Goal: Task Accomplishment & Management: Complete application form

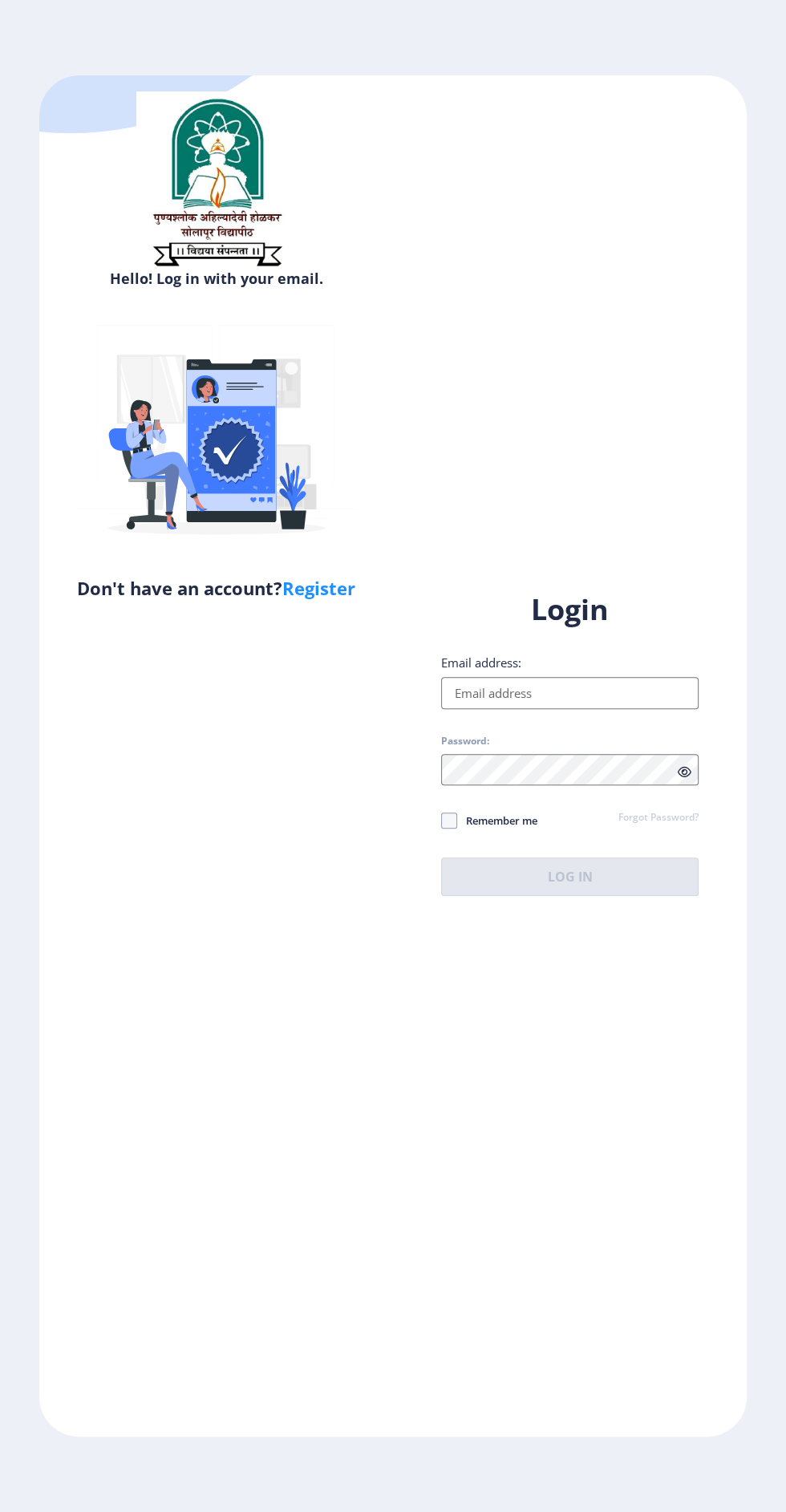
click at [595, 709] on input "Email address:" at bounding box center [570, 693] width 257 height 32
type input "[EMAIL_ADDRESS][DOMAIN_NAME]"
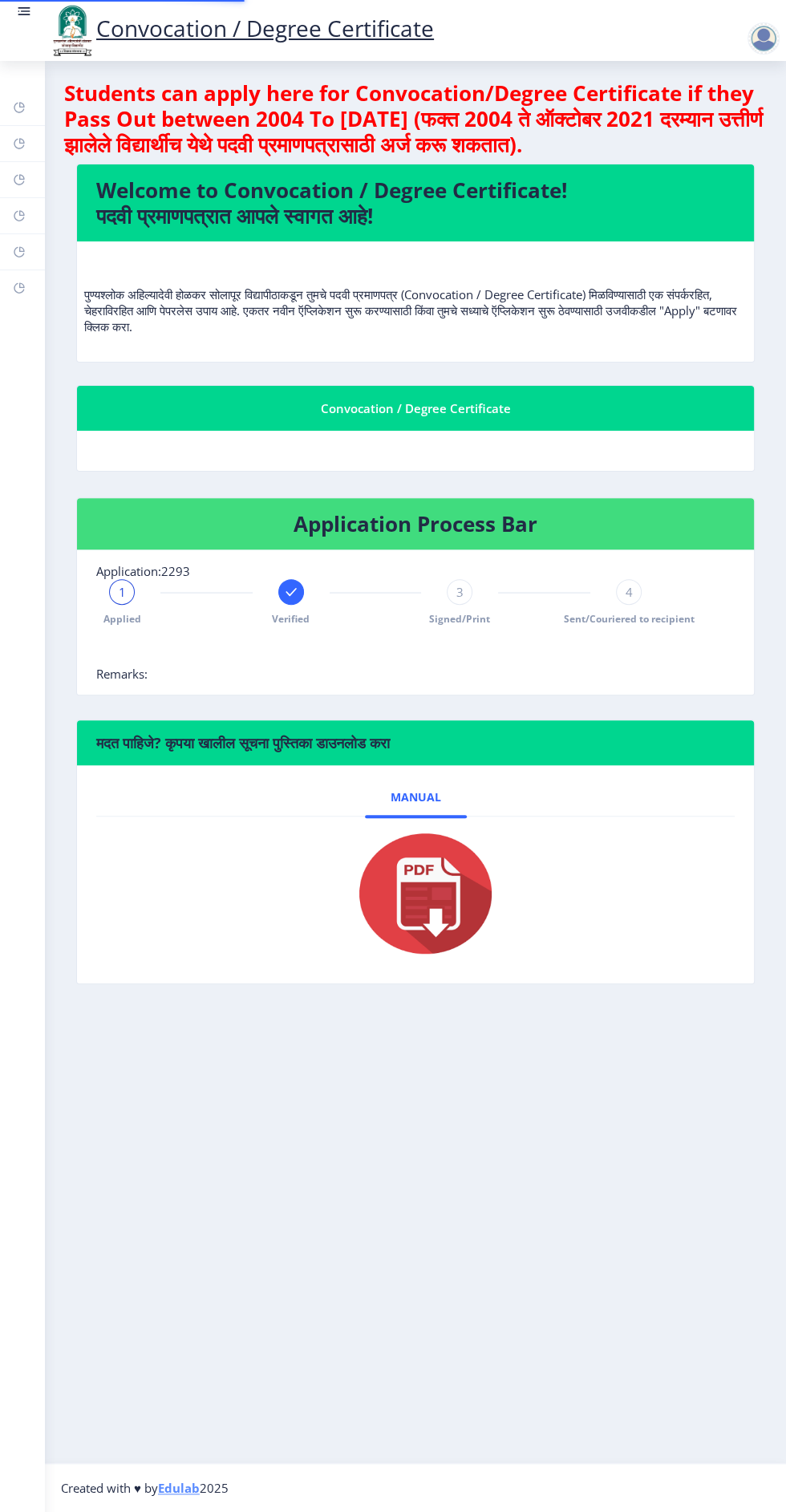
click at [621, 985] on div "मदत पाहिजे? कृपया खालील सूचना पुस्तिका डाउनलोड करा Manual" at bounding box center [416, 863] width 703 height 289
click at [22, 37] on link at bounding box center [24, 30] width 16 height 55
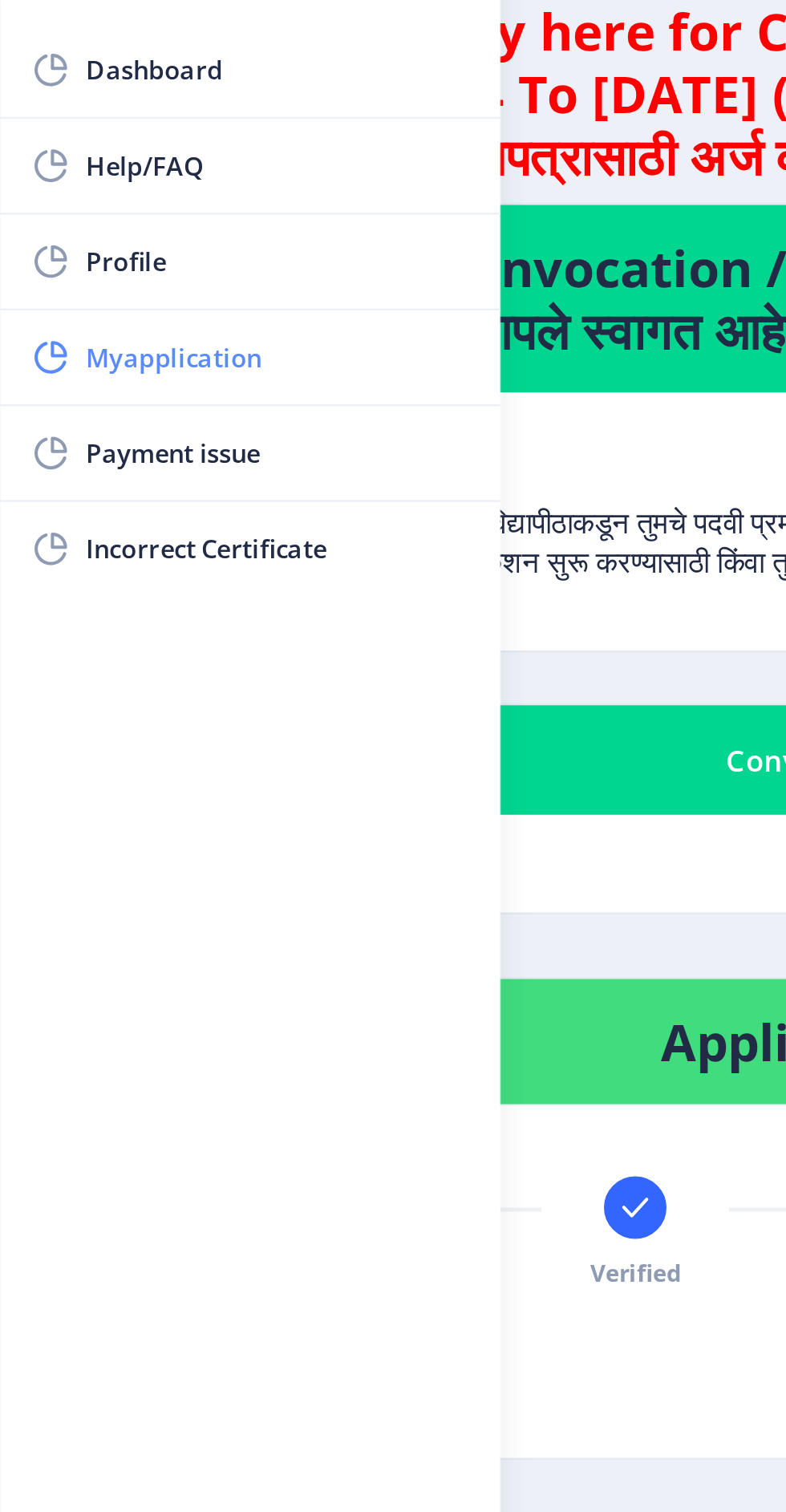
click at [103, 230] on span "Myapplication" at bounding box center [114, 227] width 157 height 19
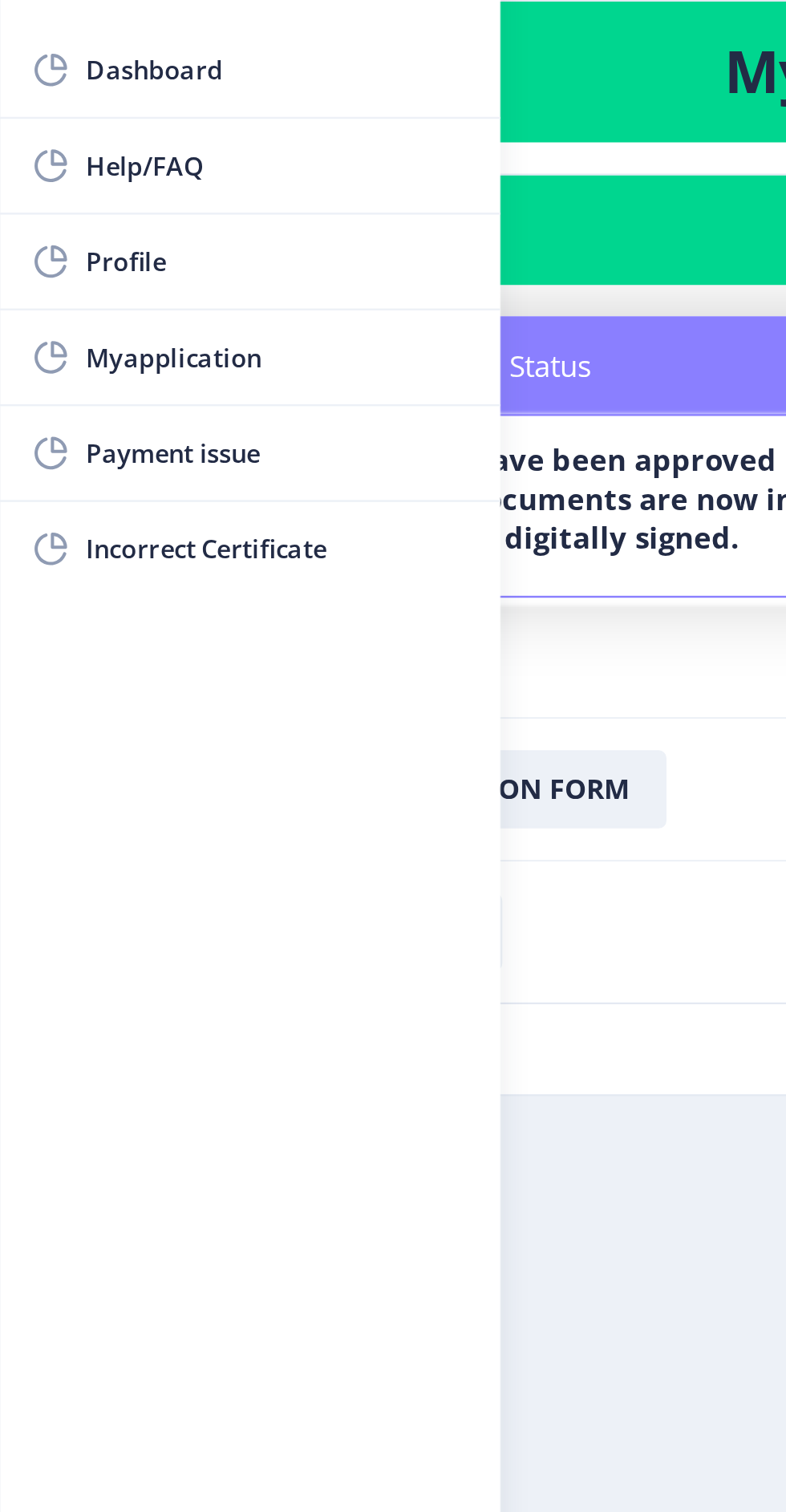
click at [274, 466] on nb-card-footer "Download Receipt" at bounding box center [393, 462] width 706 height 59
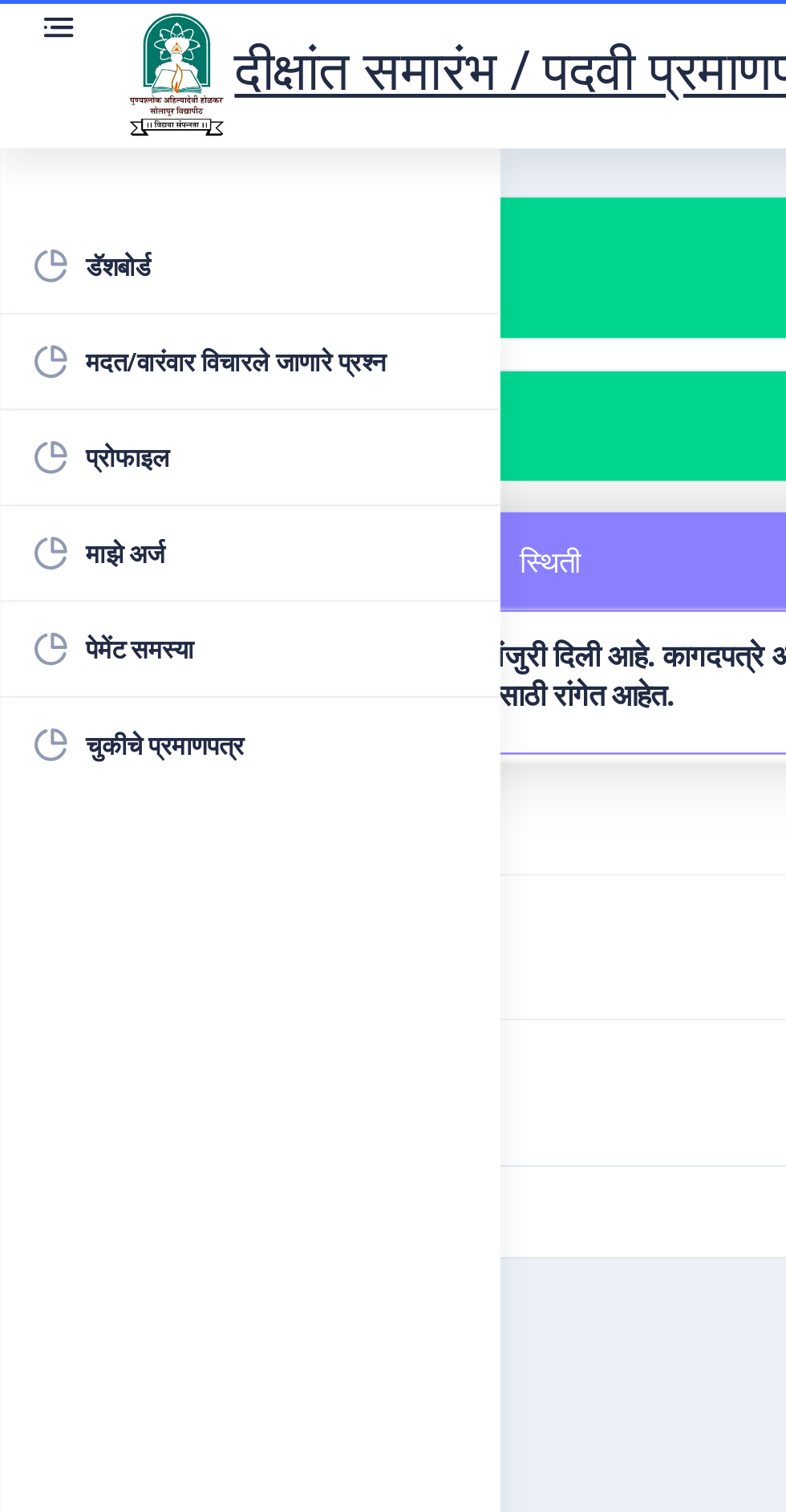
click at [32, 18] on div "दीक्षांत समारंभ / पदवी प्रमाणपत्र" at bounding box center [199, 30] width 334 height 55
click at [22, 19] on link at bounding box center [24, 30] width 16 height 55
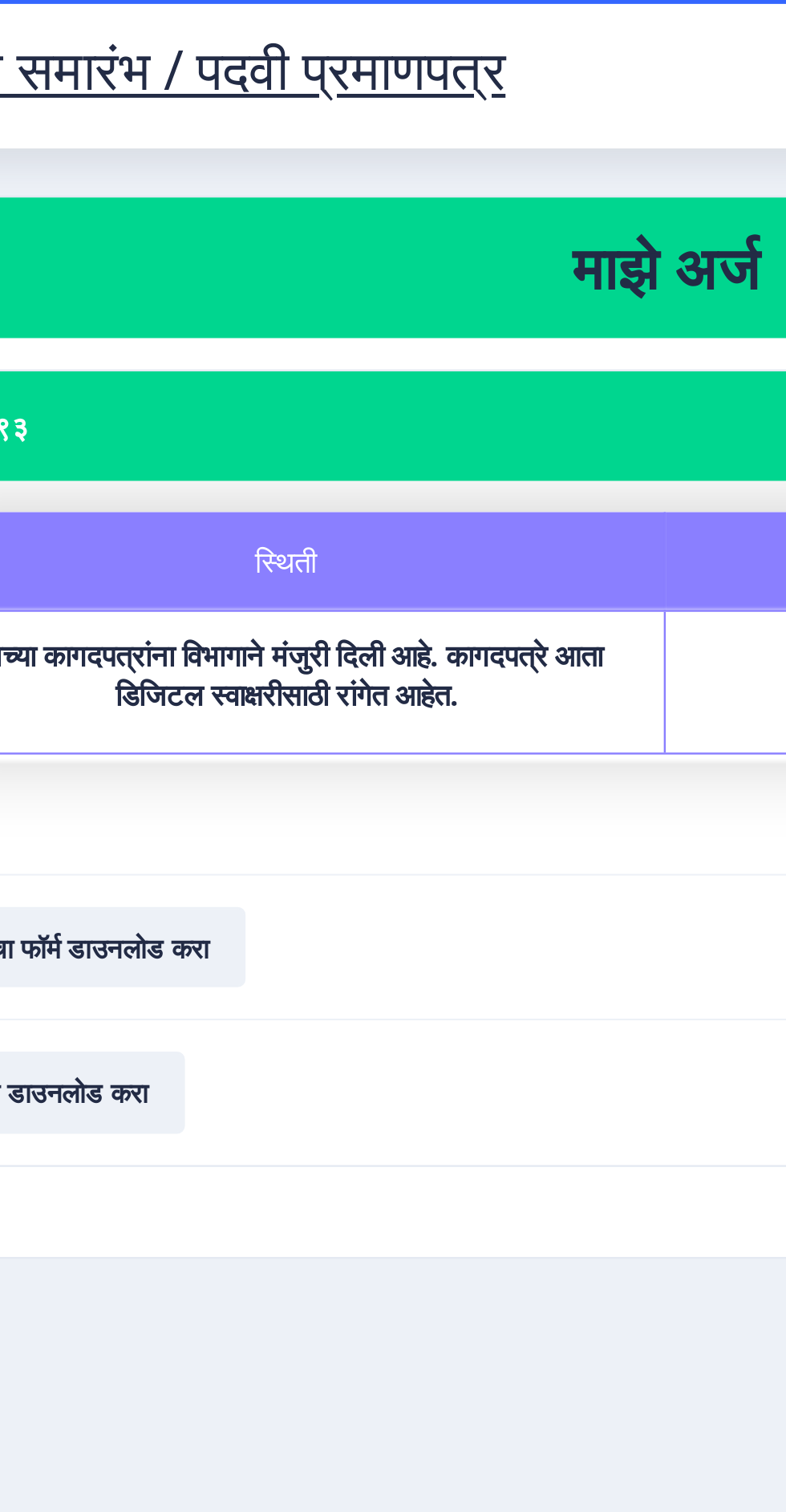
click at [239, 596] on nb-layout-column "माझे अर्ज अर्ज २२९३ स्थिती नोट्स स्थिती तुमच्या कागदपत्रांना विभागाने मंजुरी दि…" at bounding box center [416, 763] width 742 height 1403
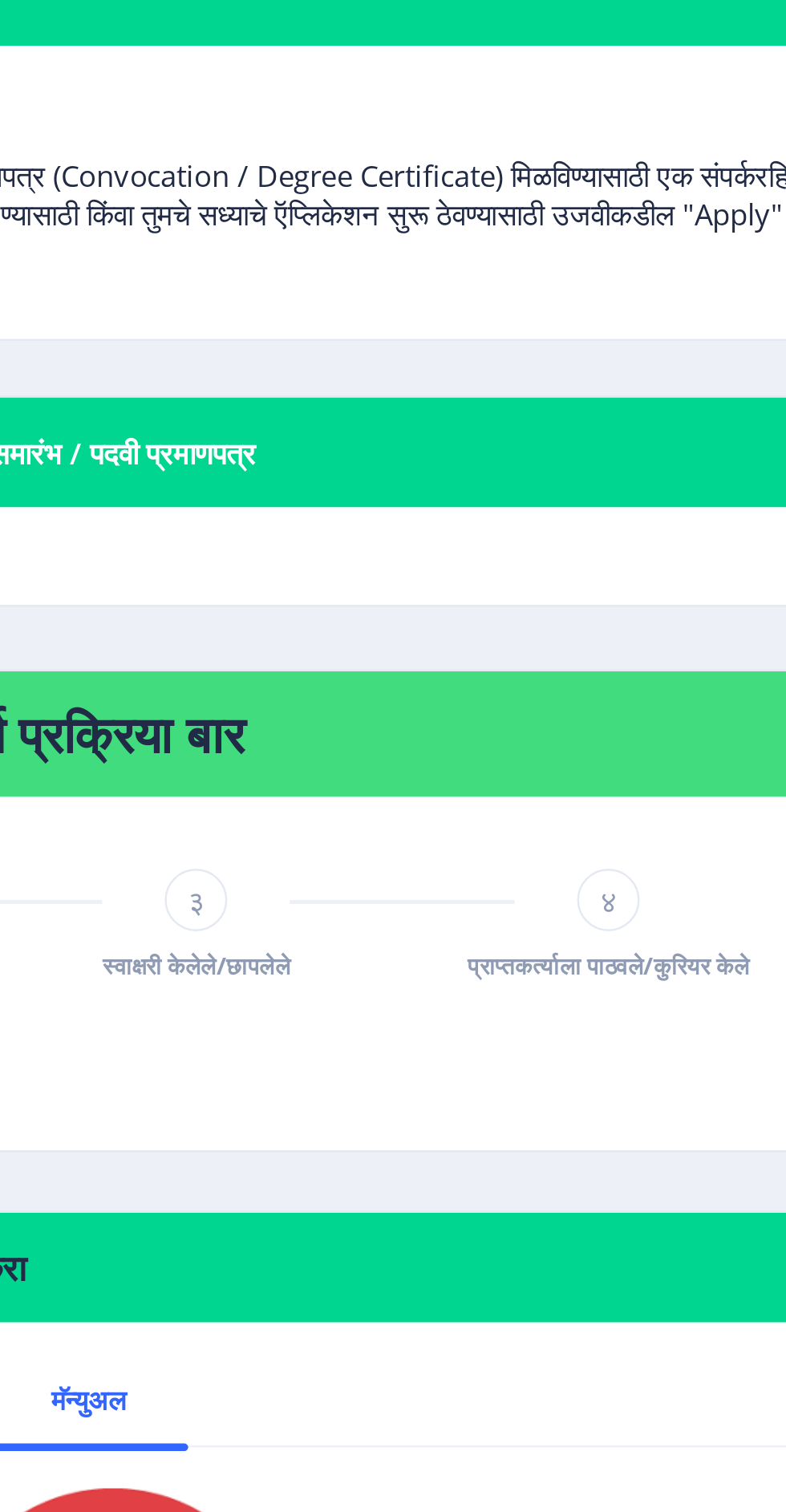
click at [483, 612] on font "स्वाक्षरी केलेले/छापलेले" at bounding box center [460, 619] width 77 height 13
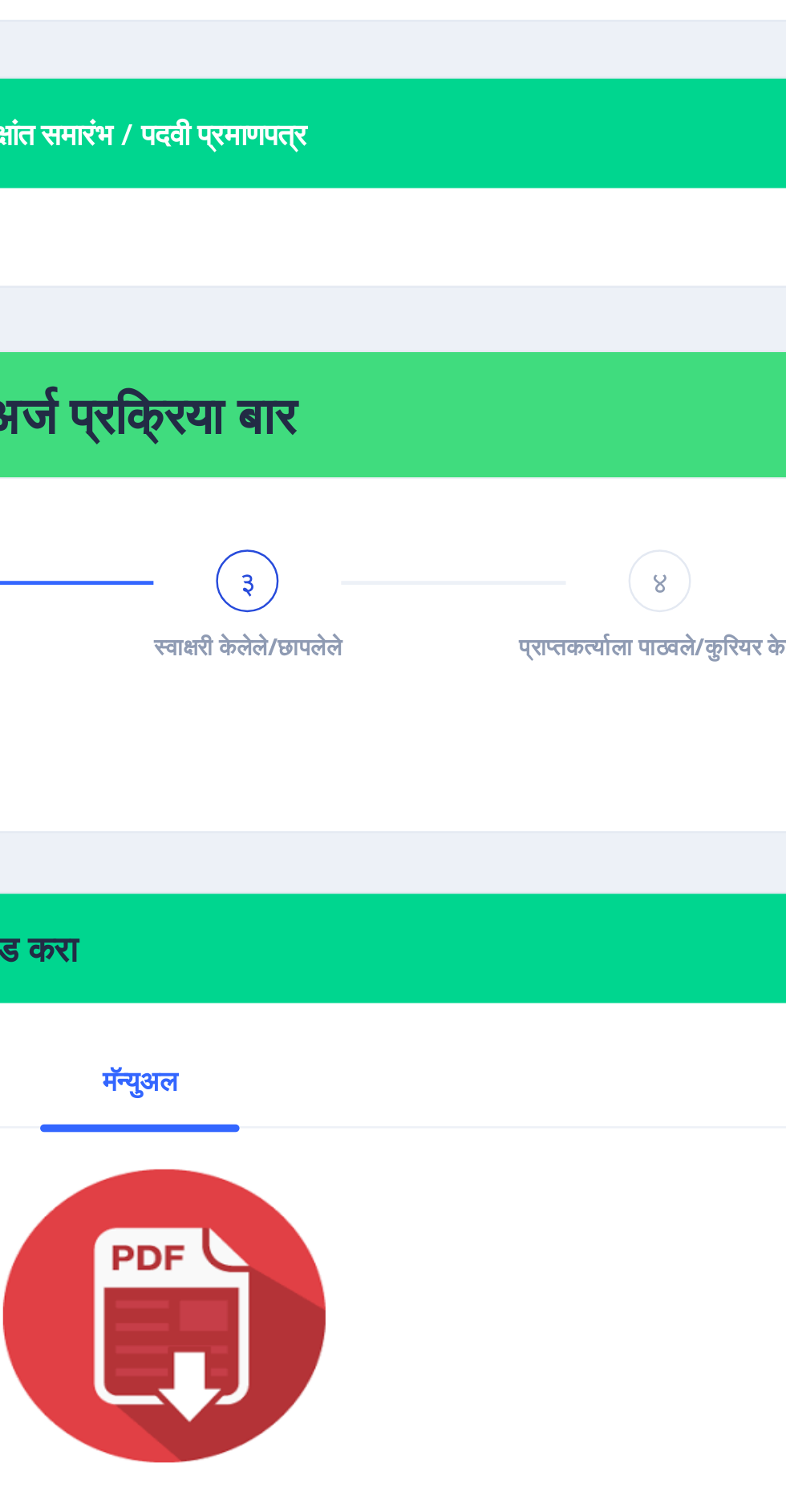
click at [629, 601] on div "४" at bounding box center [629, 592] width 26 height 26
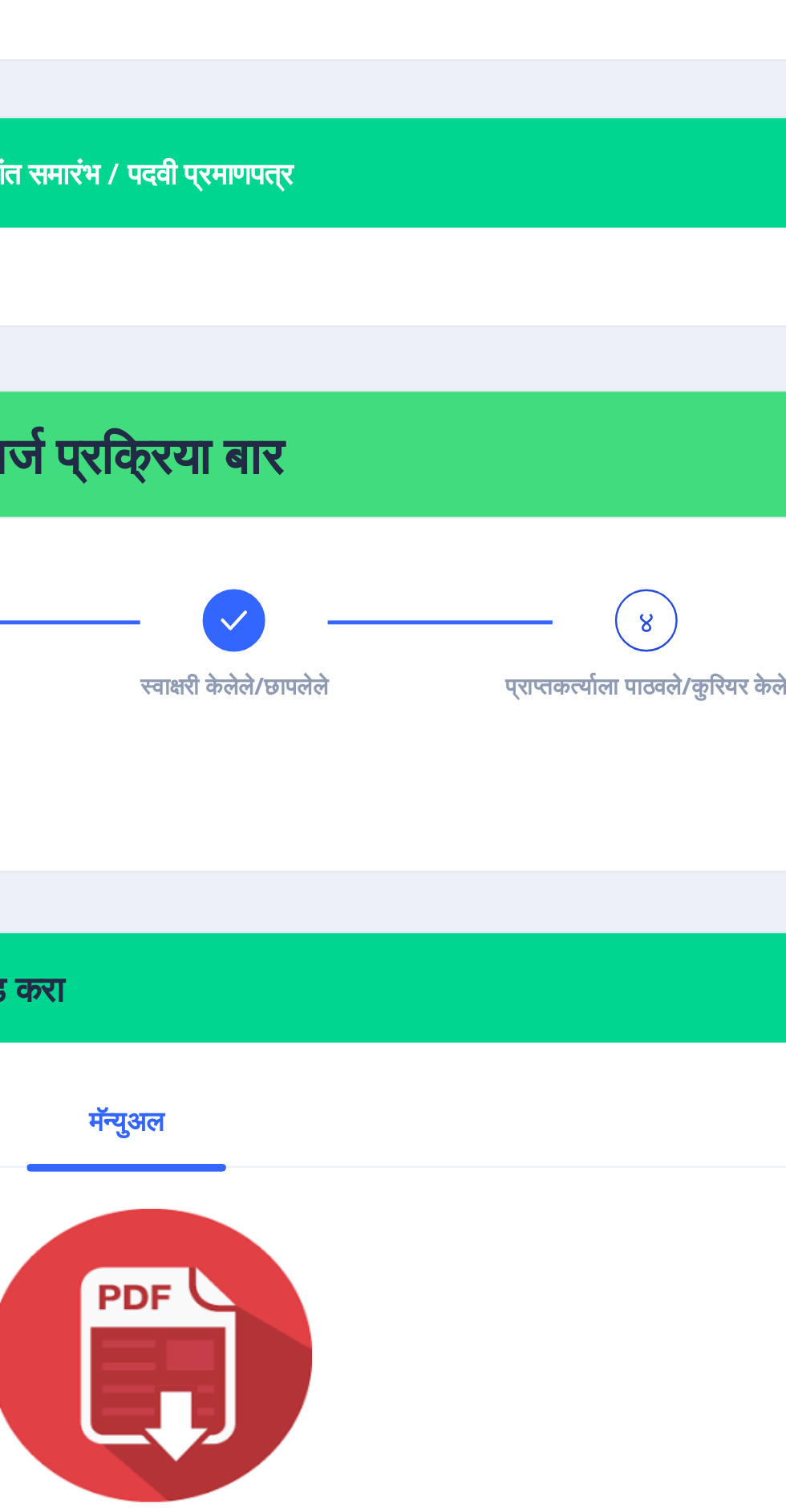
click at [619, 598] on div "४" at bounding box center [629, 592] width 26 height 26
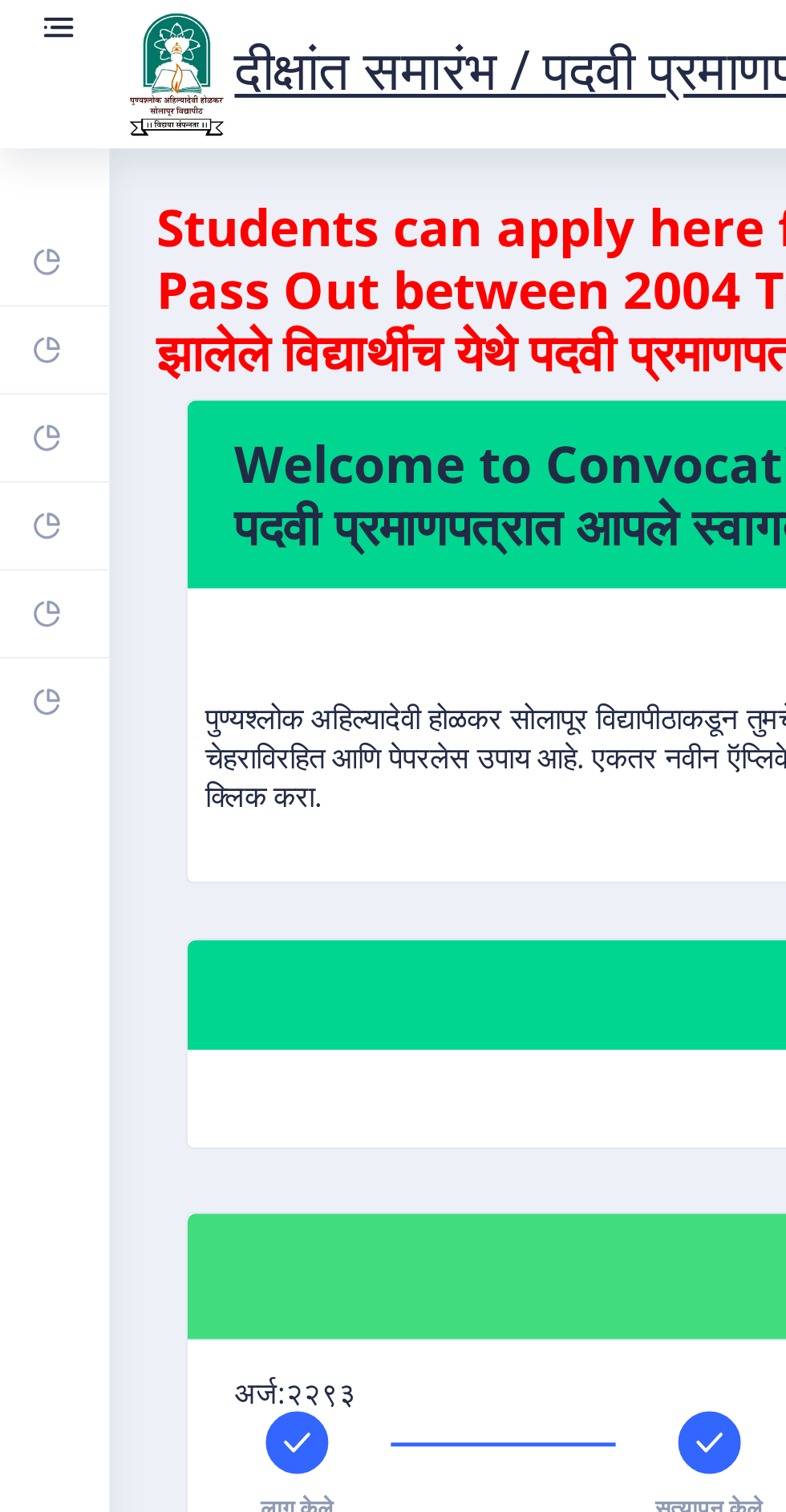
click at [18, 12] on circle at bounding box center [19, 12] width 2 height 2
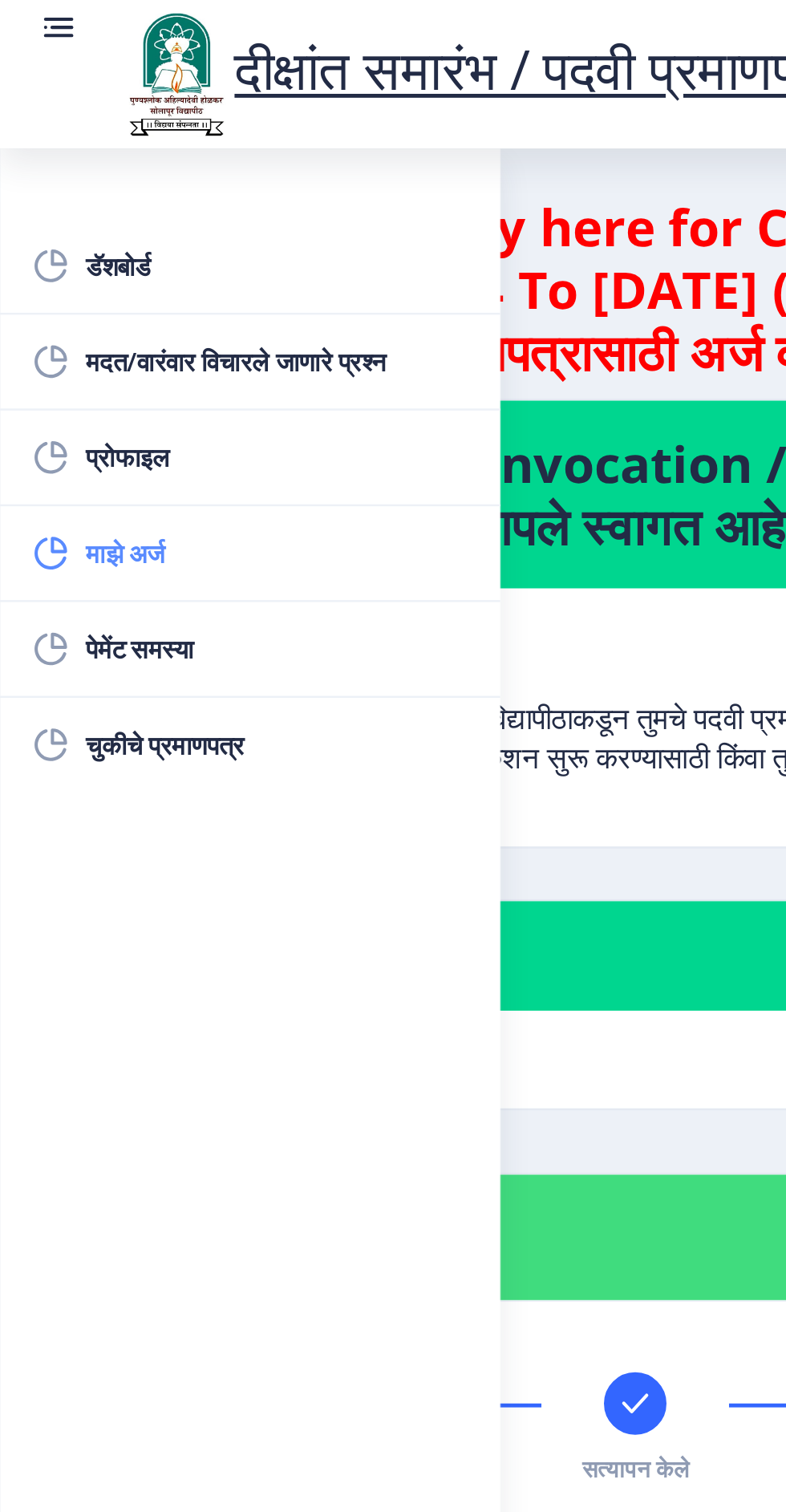
click at [76, 230] on span "माझे अर्ज" at bounding box center [114, 227] width 157 height 19
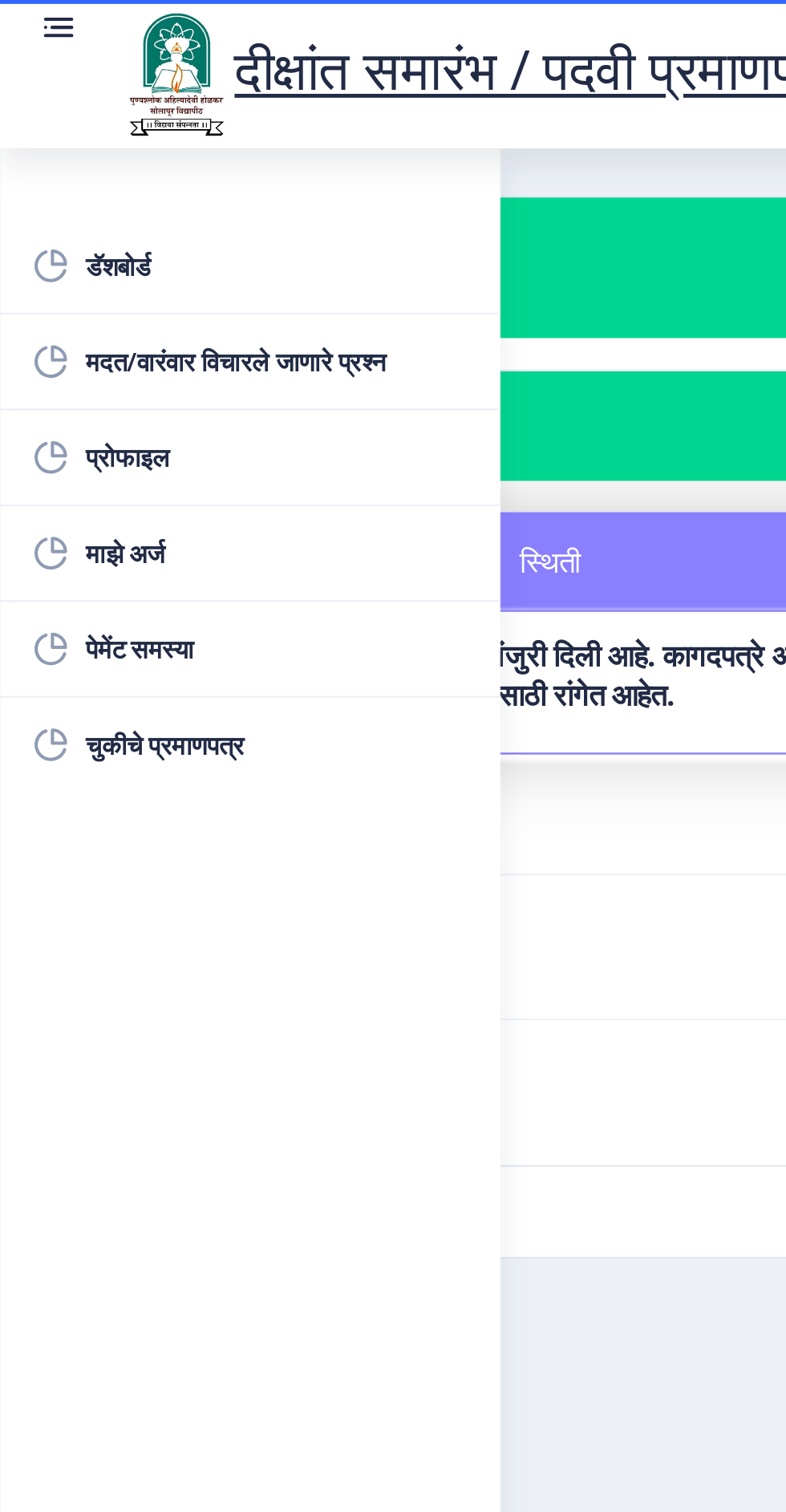
click at [287, 371] on nb-card-footer "अर्जाचा फॉर्म डाउनलोड करा" at bounding box center [393, 389] width 706 height 59
click at [22, 14] on rect at bounding box center [24, 15] width 12 height 2
